Goal: Check status: Check status

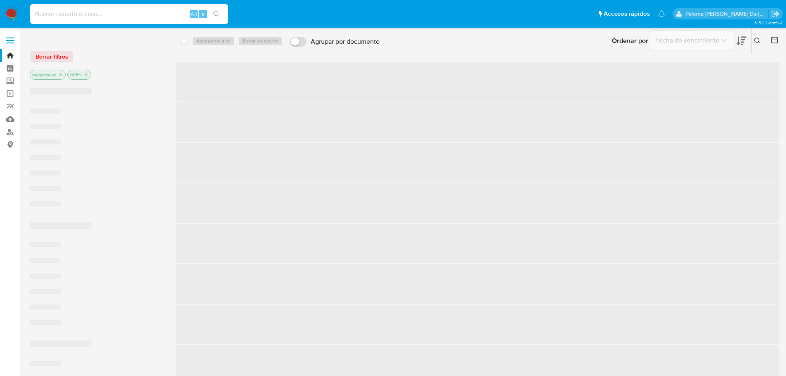
click at [101, 12] on input at bounding box center [129, 14] width 198 height 11
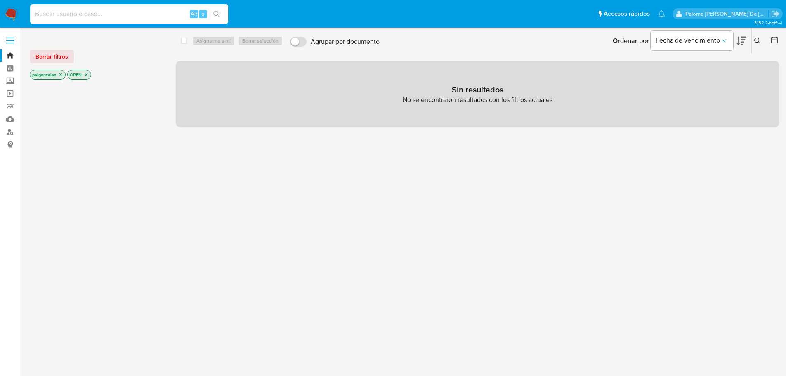
paste input "167504645"
type input "167504645"
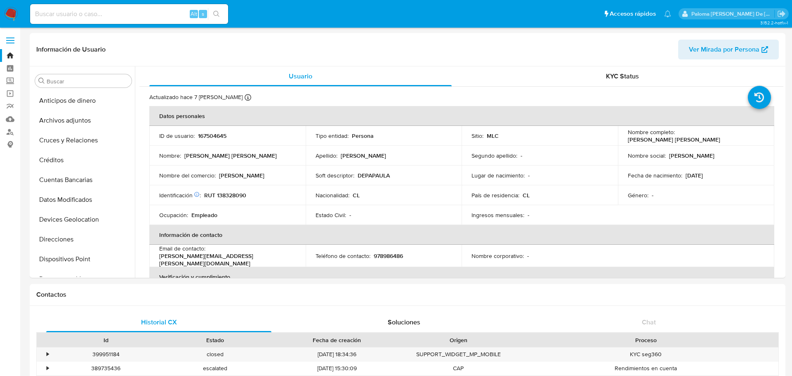
select select "10"
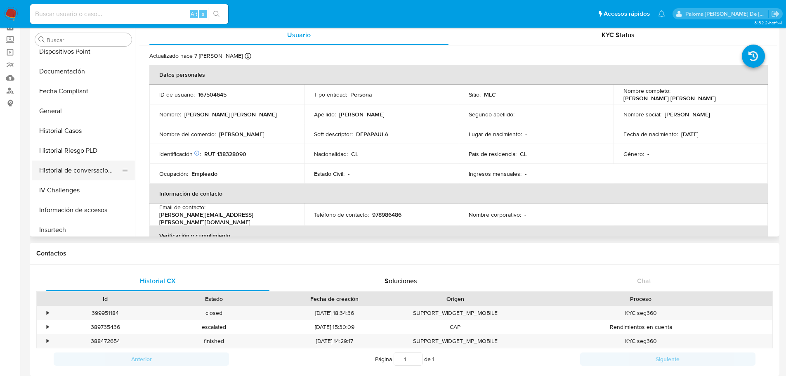
scroll to position [123, 0]
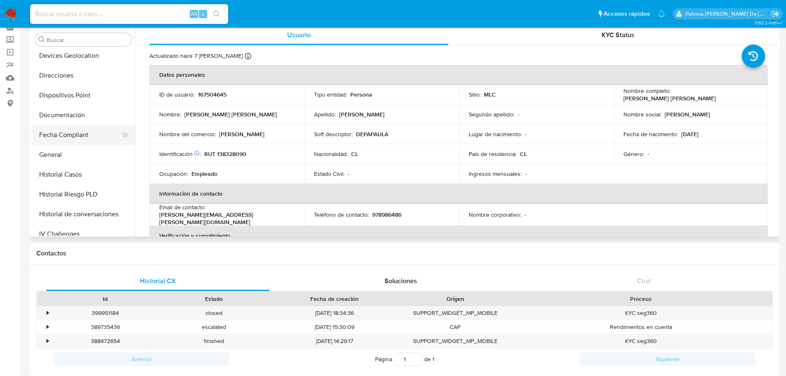
click at [71, 135] on button "Fecha Compliant" at bounding box center [80, 135] width 97 height 20
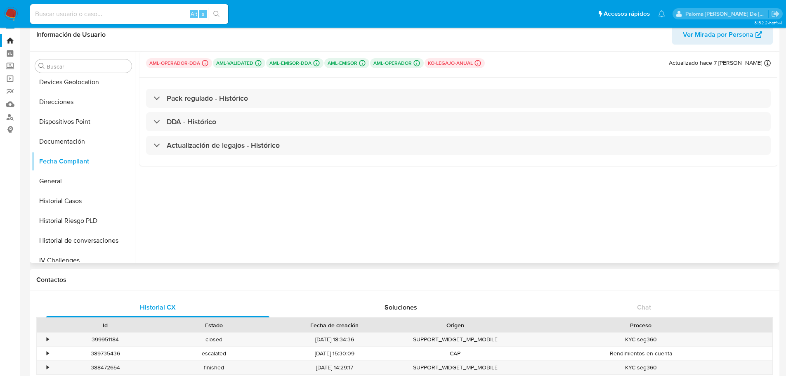
scroll to position [0, 0]
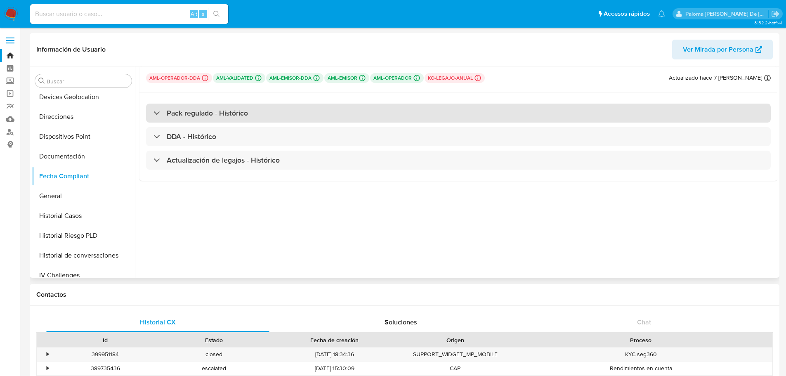
click at [208, 109] on h3 "Pack regulado - Histórico" at bounding box center [207, 113] width 81 height 9
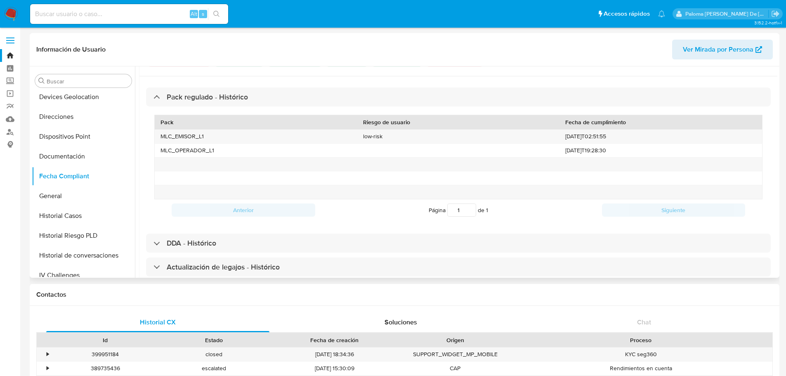
scroll to position [30, 0]
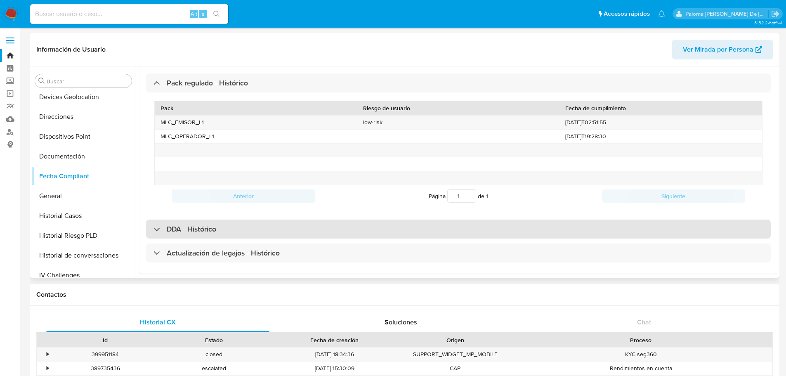
click at [218, 224] on div "DDA - Histórico" at bounding box center [458, 229] width 625 height 19
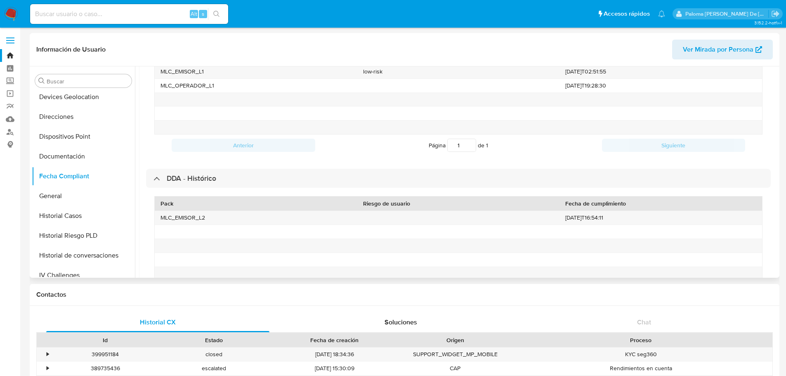
scroll to position [153, 0]
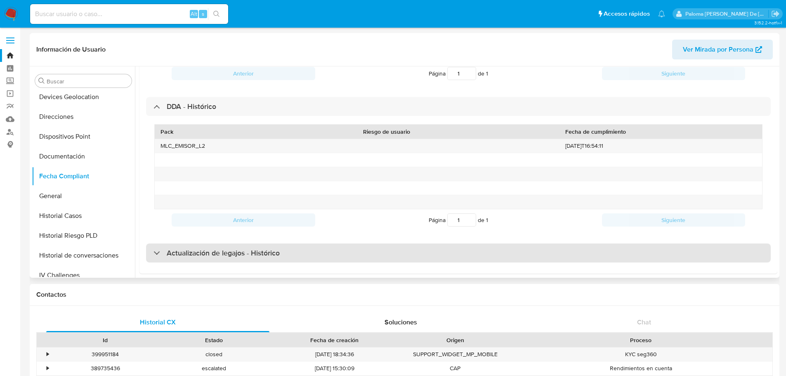
click at [260, 249] on h3 "Actualización de legajos - Histórico" at bounding box center [223, 252] width 113 height 9
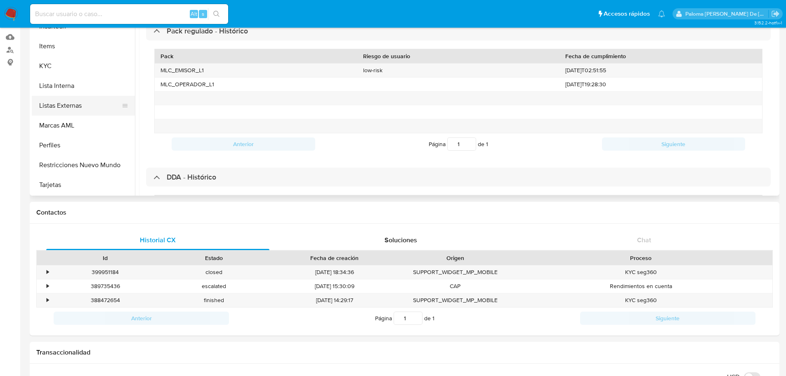
scroll to position [83, 0]
click at [48, 64] on button "KYC" at bounding box center [80, 66] width 97 height 20
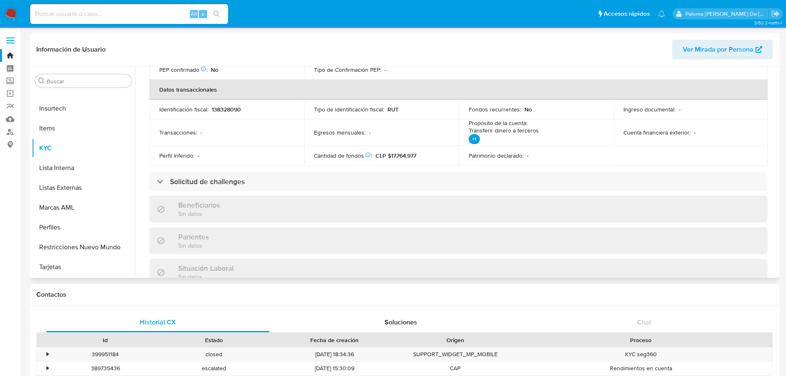
scroll to position [248, 0]
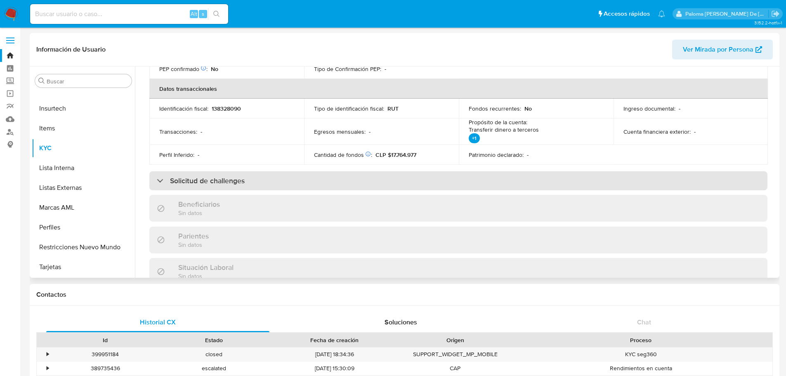
click at [218, 176] on h3 "Solicitud de challenges" at bounding box center [207, 180] width 75 height 9
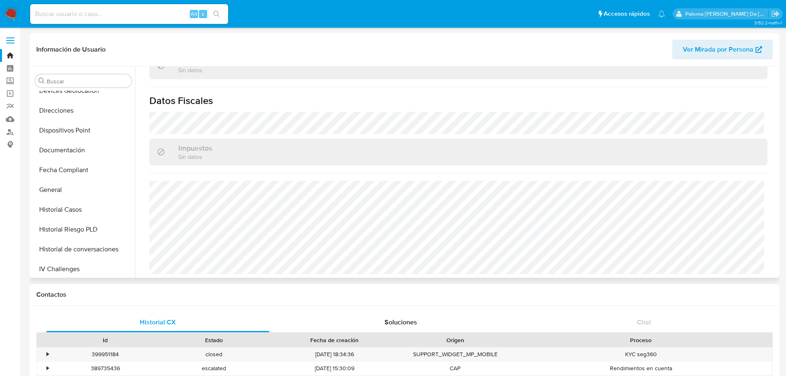
scroll to position [123, 0]
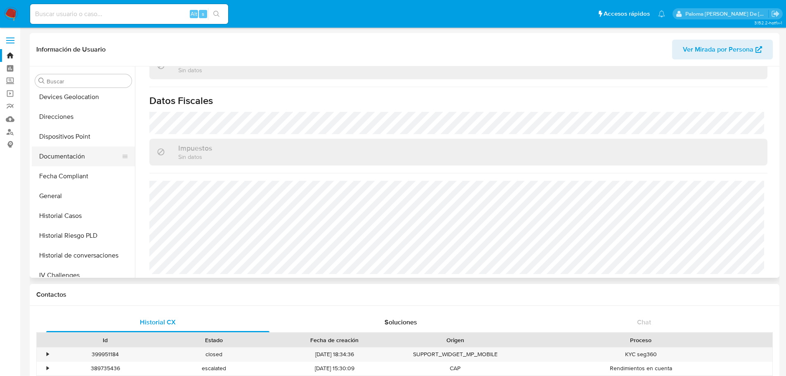
click at [70, 156] on button "Documentación" at bounding box center [80, 156] width 97 height 20
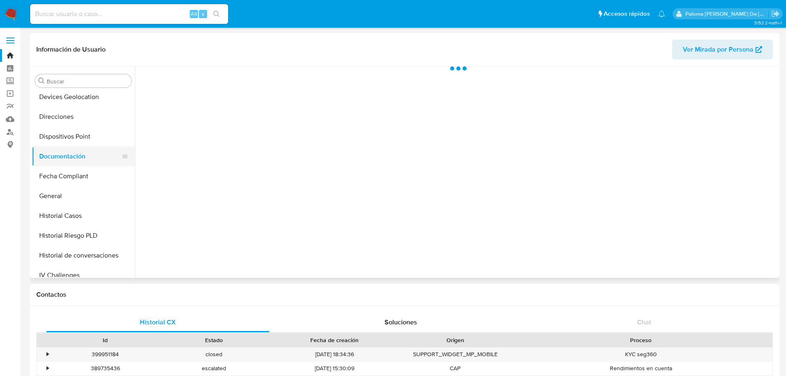
scroll to position [0, 0]
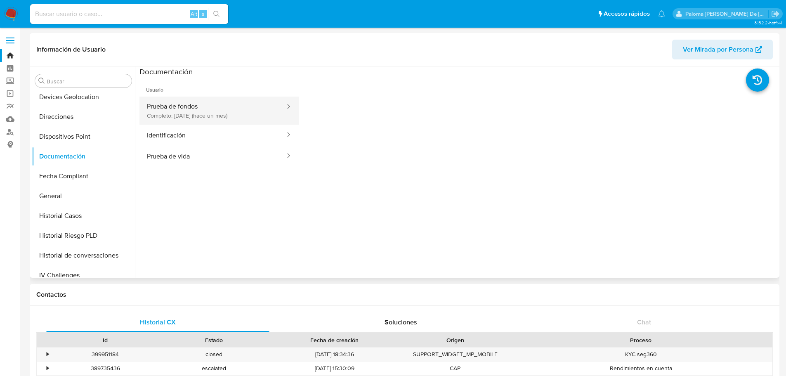
click at [206, 116] on button "Prueba de fondos Completo: [DATE] (hace un mes)" at bounding box center [212, 111] width 146 height 28
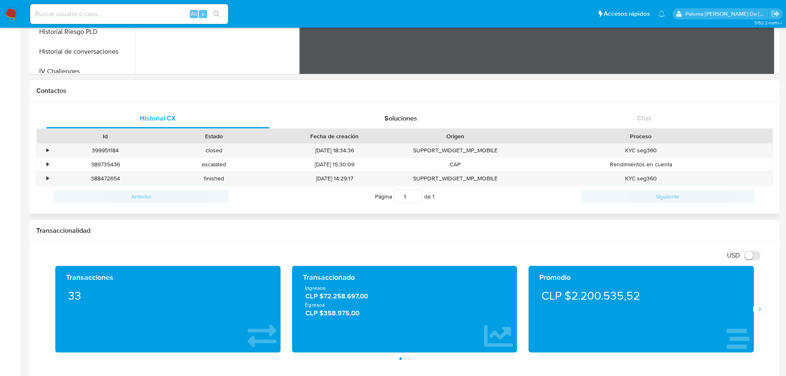
scroll to position [206, 0]
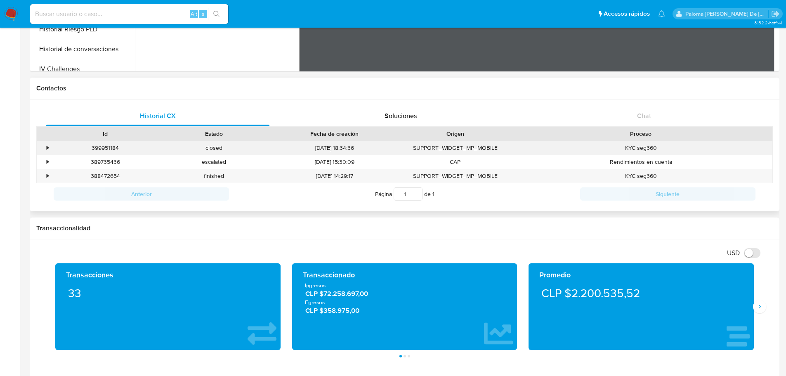
click at [48, 148] on div "•" at bounding box center [48, 148] width 2 height 8
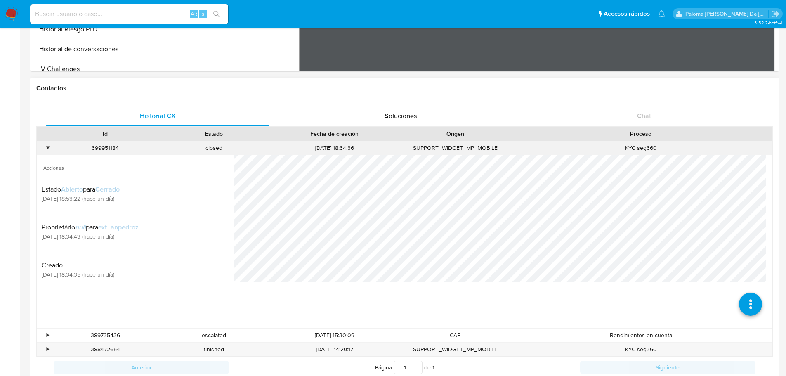
click at [47, 148] on div "•" at bounding box center [48, 148] width 2 height 8
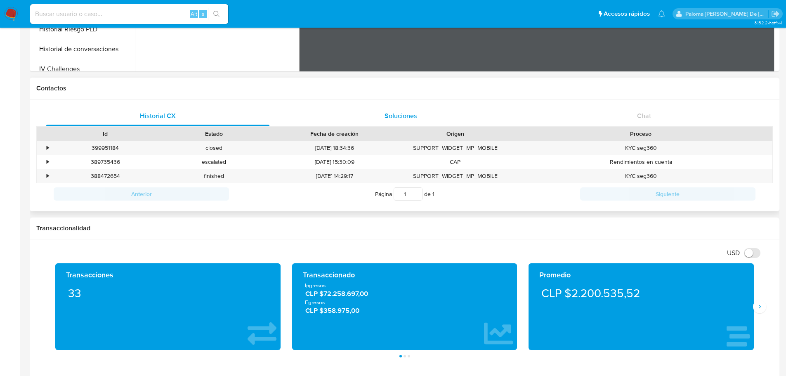
click at [415, 116] on span "Soluciones" at bounding box center [401, 115] width 33 height 9
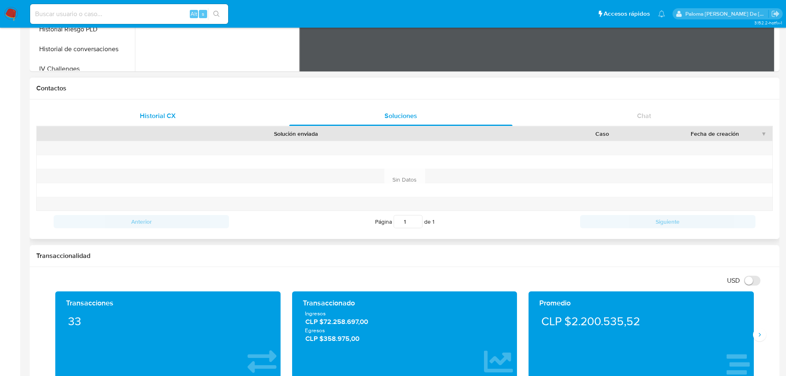
click at [158, 116] on span "Historial CX" at bounding box center [158, 115] width 36 height 9
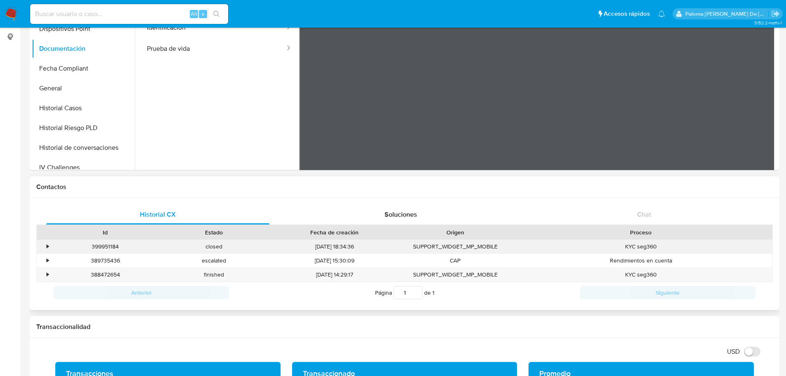
scroll to position [0, 0]
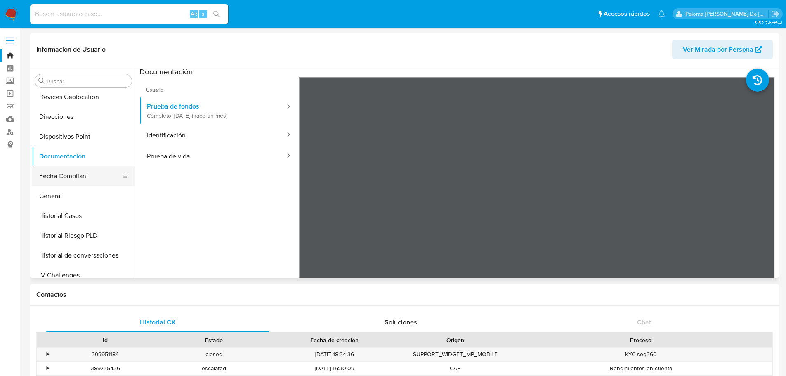
click at [76, 171] on button "Fecha Compliant" at bounding box center [80, 176] width 97 height 20
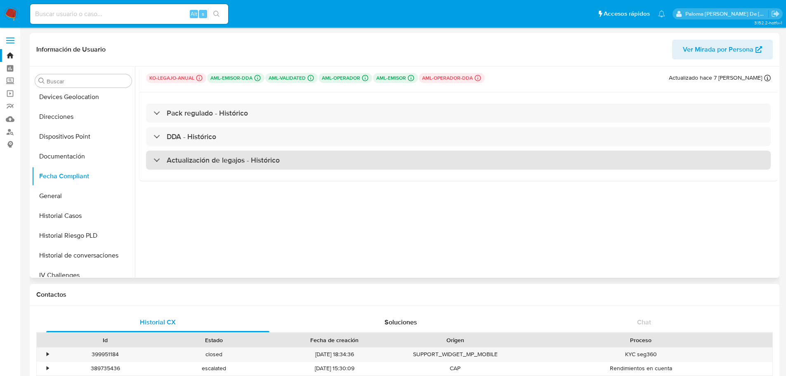
click at [202, 160] on h3 "Actualización de legajos - Histórico" at bounding box center [223, 160] width 113 height 9
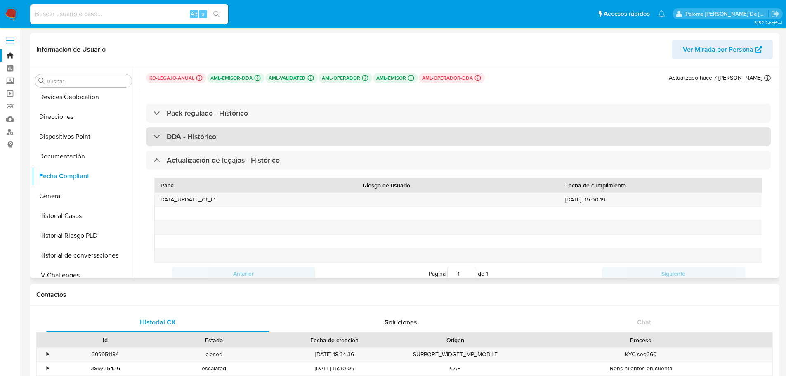
click at [195, 140] on h3 "DDA - Histórico" at bounding box center [192, 136] width 50 height 9
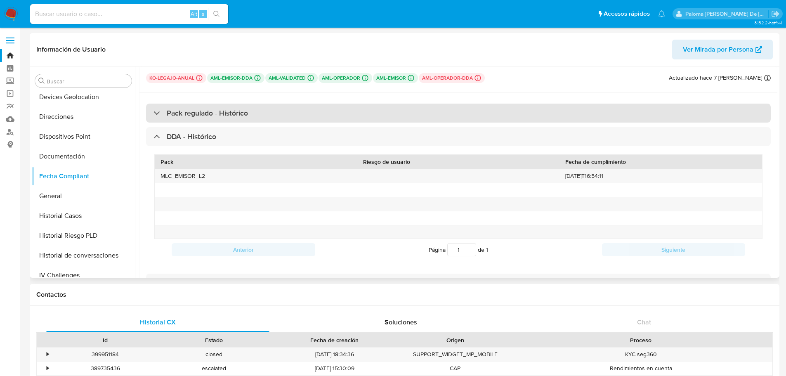
click at [178, 116] on h3 "Pack regulado - Histórico" at bounding box center [207, 113] width 81 height 9
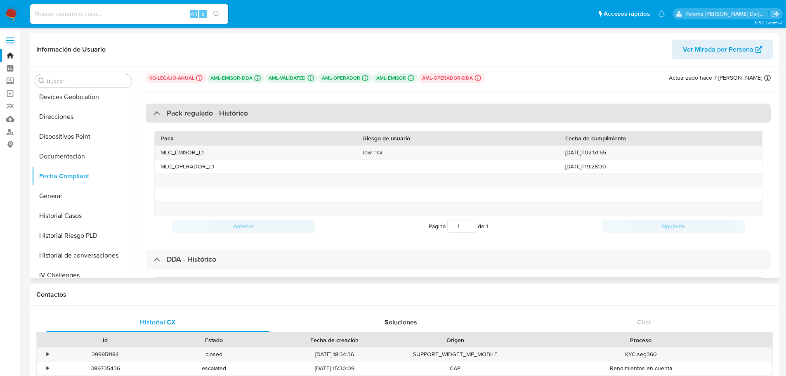
click at [192, 113] on h3 "Pack regulado - Histórico" at bounding box center [207, 113] width 81 height 9
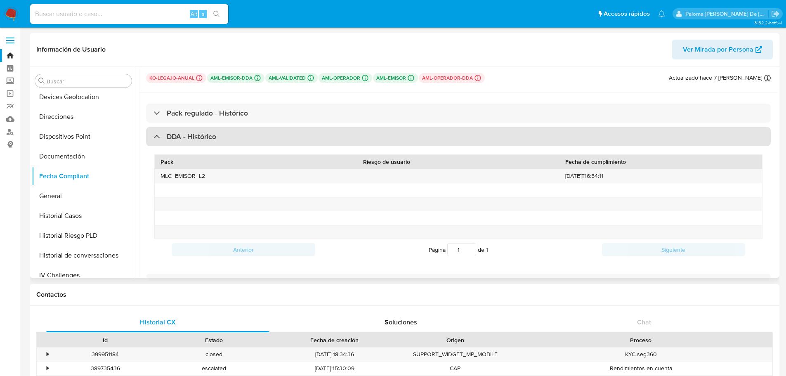
click at [189, 132] on h3 "DDA - Histórico" at bounding box center [192, 136] width 50 height 9
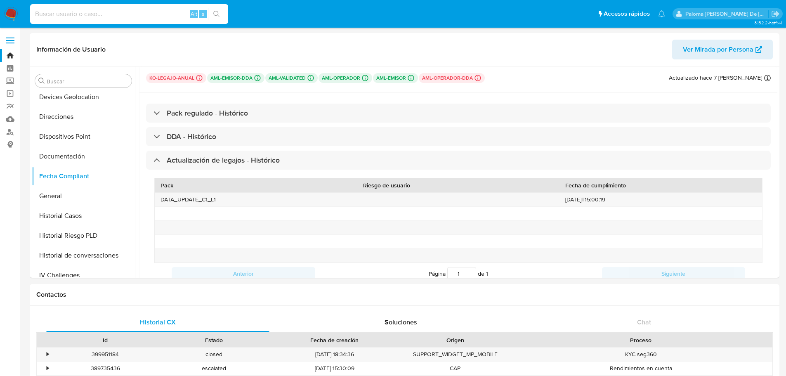
click at [138, 12] on input at bounding box center [129, 14] width 198 height 11
paste input "649956419"
drag, startPoint x: 37, startPoint y: 14, endPoint x: 69, endPoint y: 52, distance: 49.8
click at [38, 15] on input "649956419" at bounding box center [129, 14] width 198 height 11
type input "649956419"
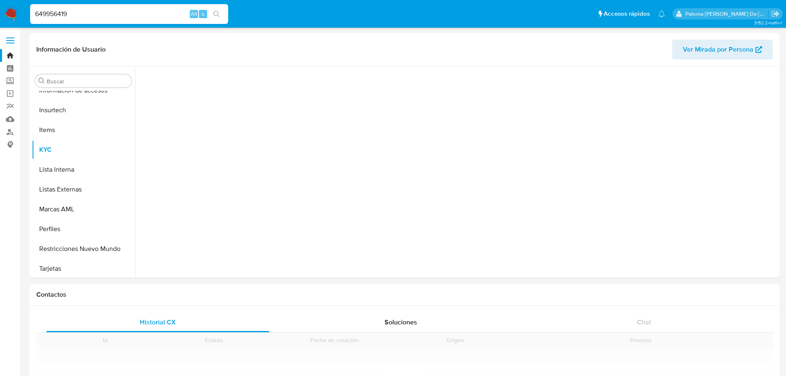
scroll to position [329, 0]
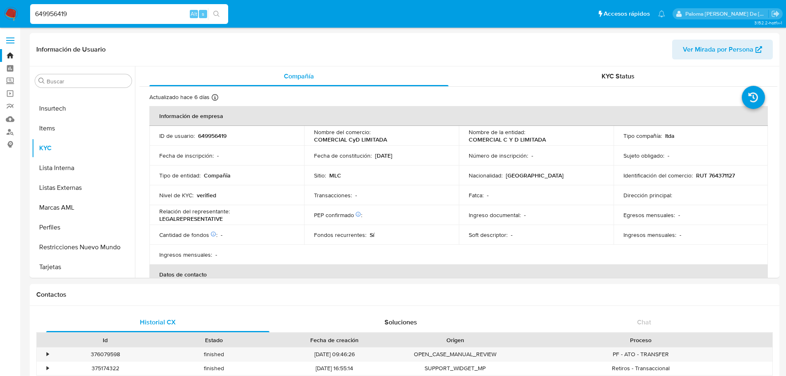
select select "10"
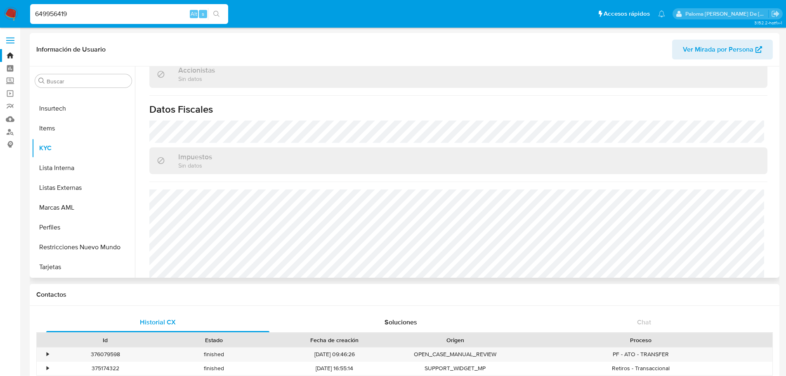
scroll to position [529, 0]
